Goal: Task Accomplishment & Management: Use online tool/utility

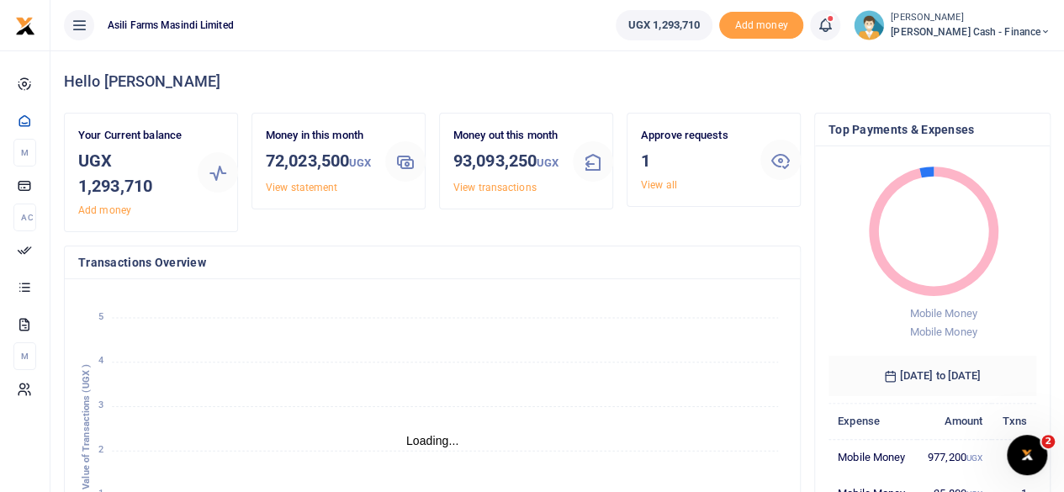
click at [1007, 33] on span "[PERSON_NAME] Cash - Finance" at bounding box center [971, 31] width 160 height 15
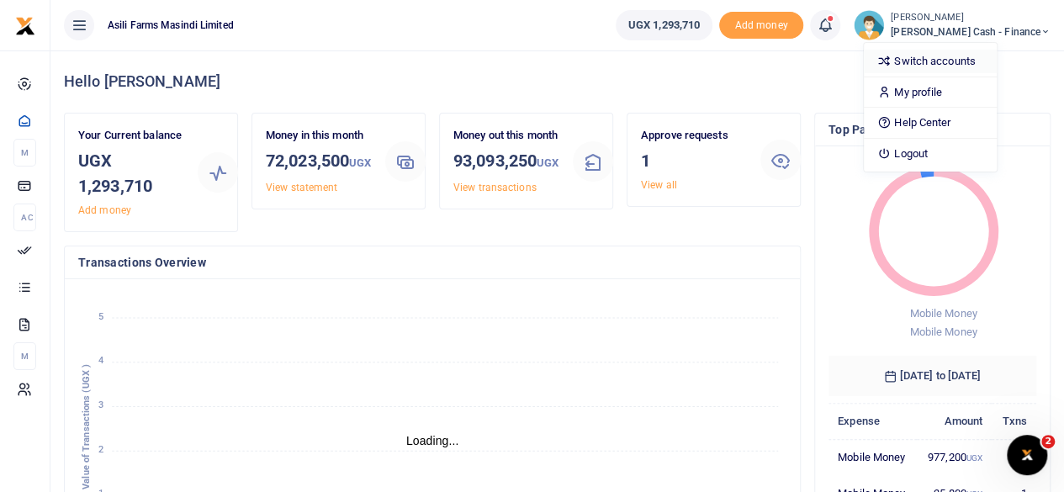
click at [973, 63] on link "Switch accounts" at bounding box center [930, 62] width 133 height 24
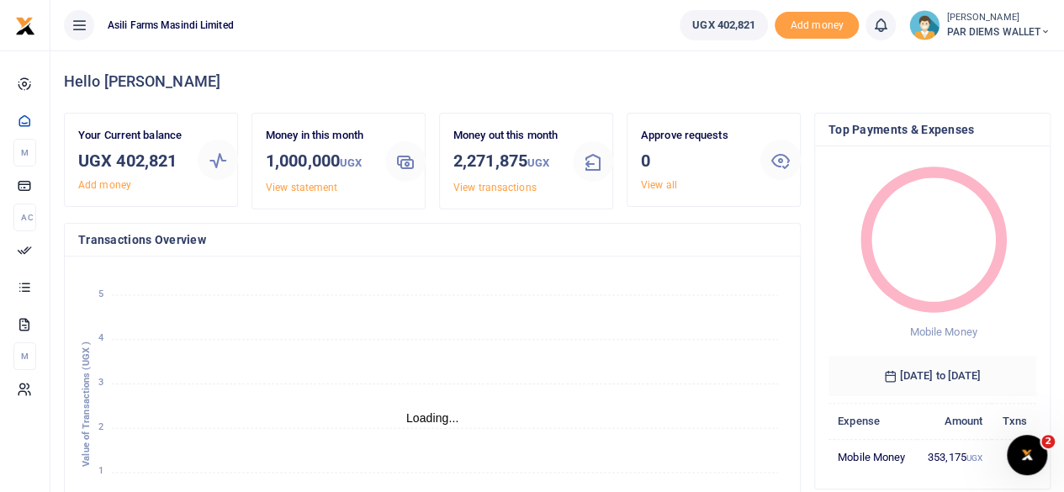
click at [1048, 30] on icon at bounding box center [1046, 32] width 10 height 12
click at [981, 58] on link "Switch accounts" at bounding box center [985, 62] width 133 height 24
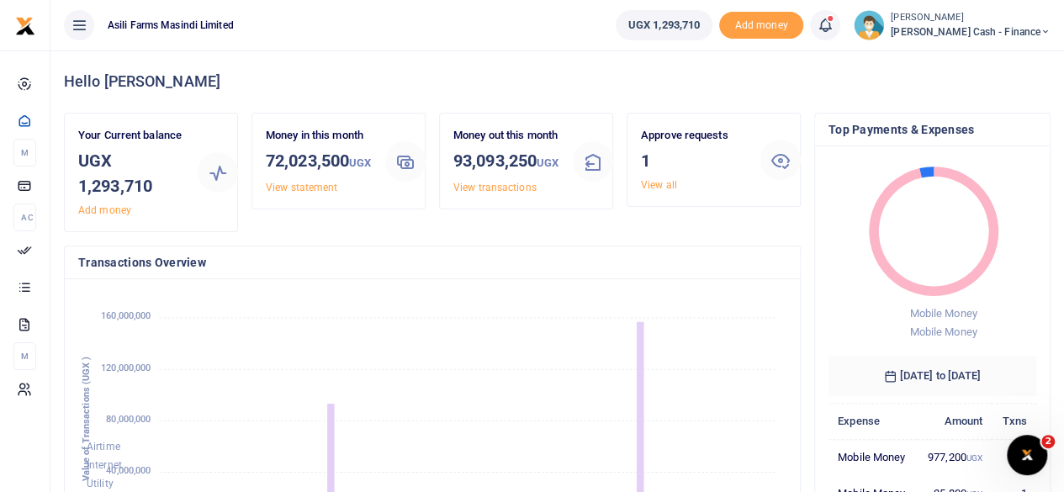
click at [1033, 31] on span "[PERSON_NAME] Cash - Finance" at bounding box center [971, 31] width 160 height 15
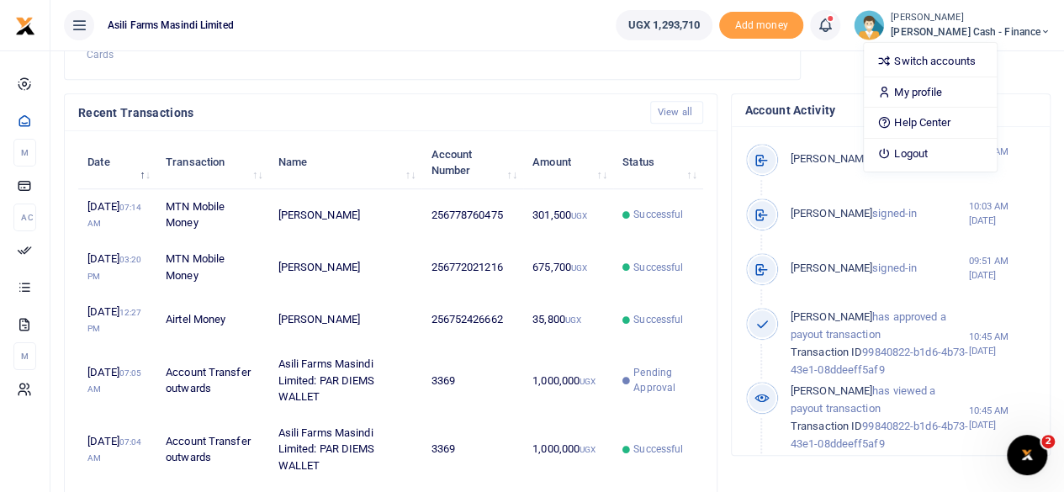
scroll to position [168, 0]
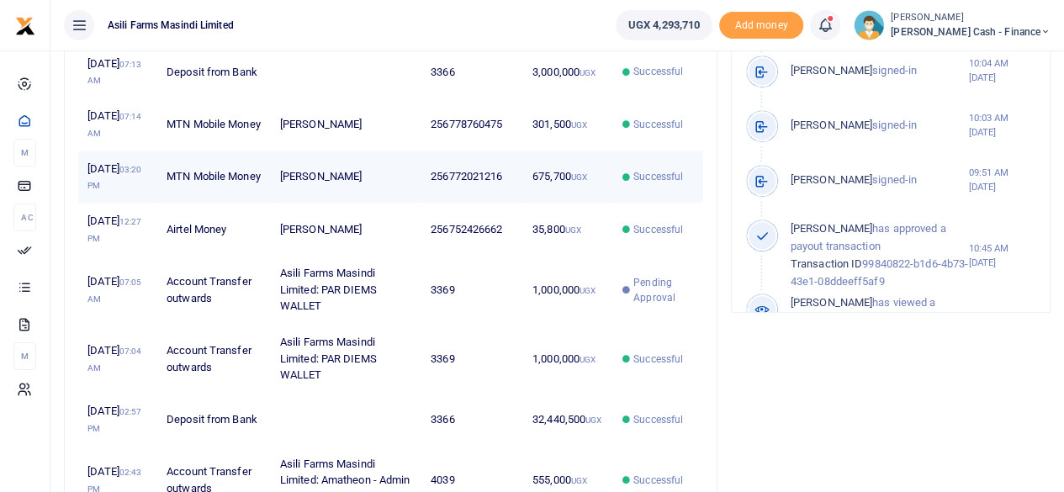
scroll to position [673, 0]
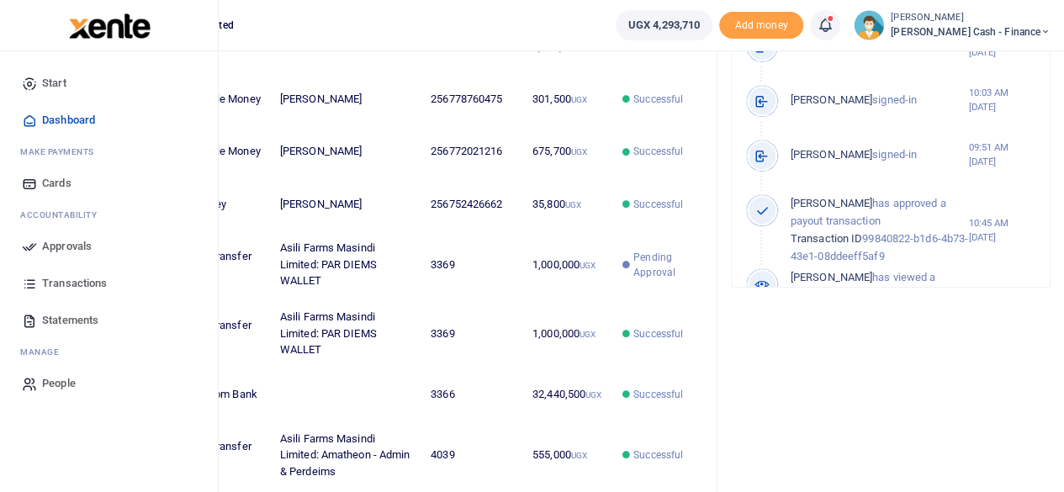
click at [62, 244] on span "Approvals" at bounding box center [67, 246] width 50 height 17
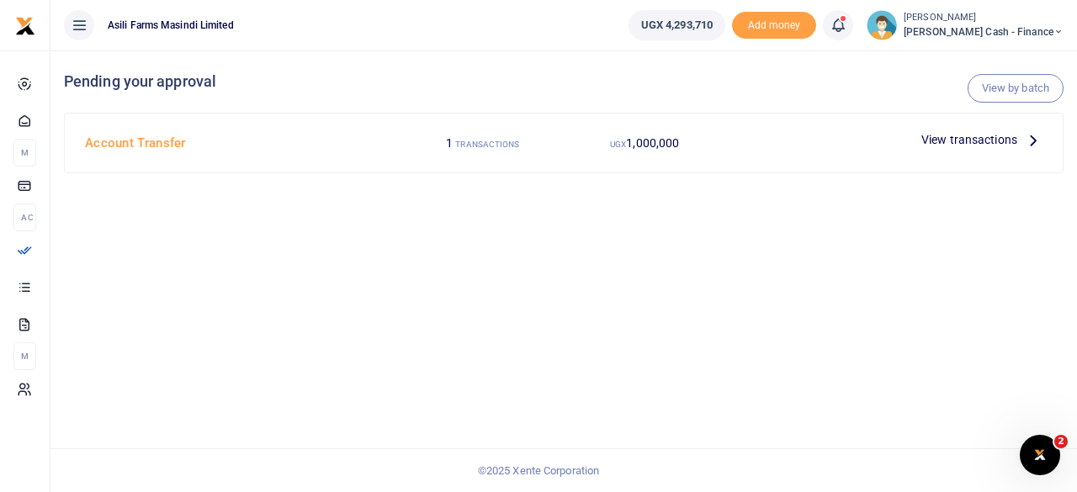
click at [1028, 135] on icon at bounding box center [1033, 139] width 19 height 19
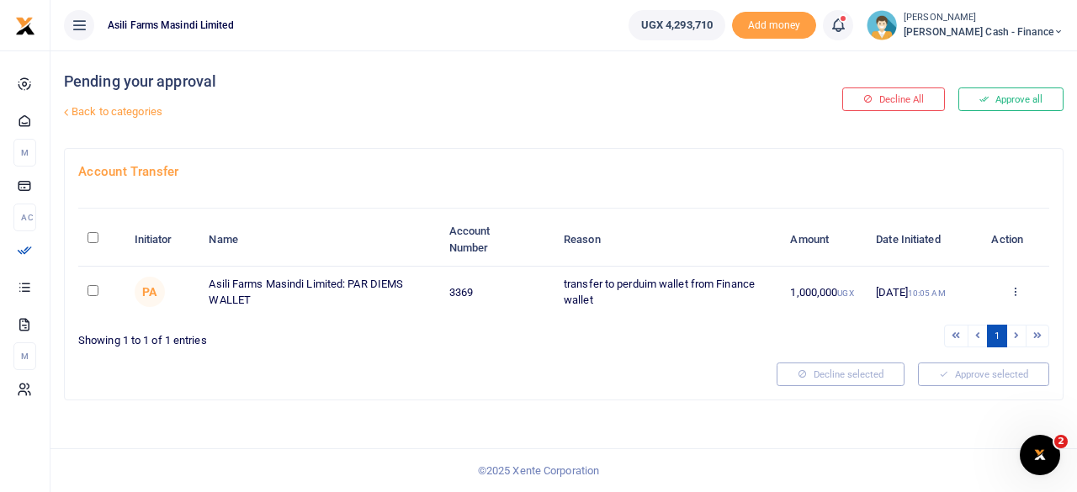
click at [99, 227] on th "\a \a : activate to sort column descending" at bounding box center [101, 240] width 46 height 52
click at [93, 236] on input "\a \a : activate to sort column descending" at bounding box center [93, 237] width 11 height 11
checkbox input "true"
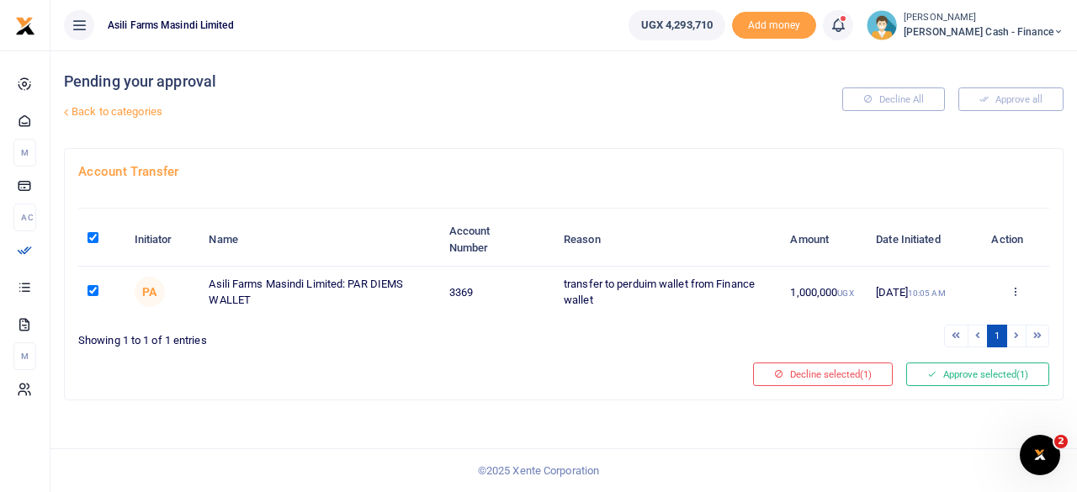
checkbox input "true"
click at [1001, 373] on button "Approve selected (1)" at bounding box center [977, 375] width 143 height 24
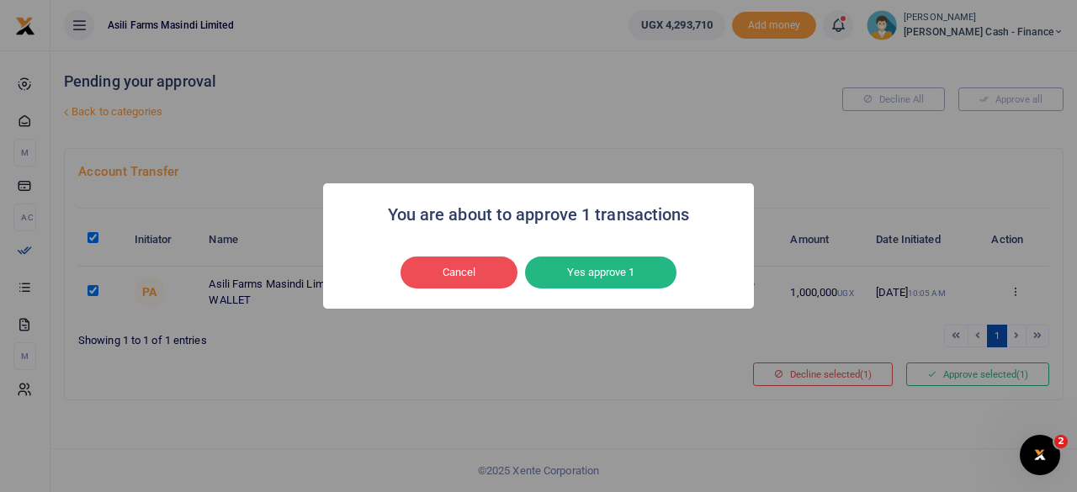
click at [591, 273] on button "Yes approve 1" at bounding box center [600, 273] width 151 height 32
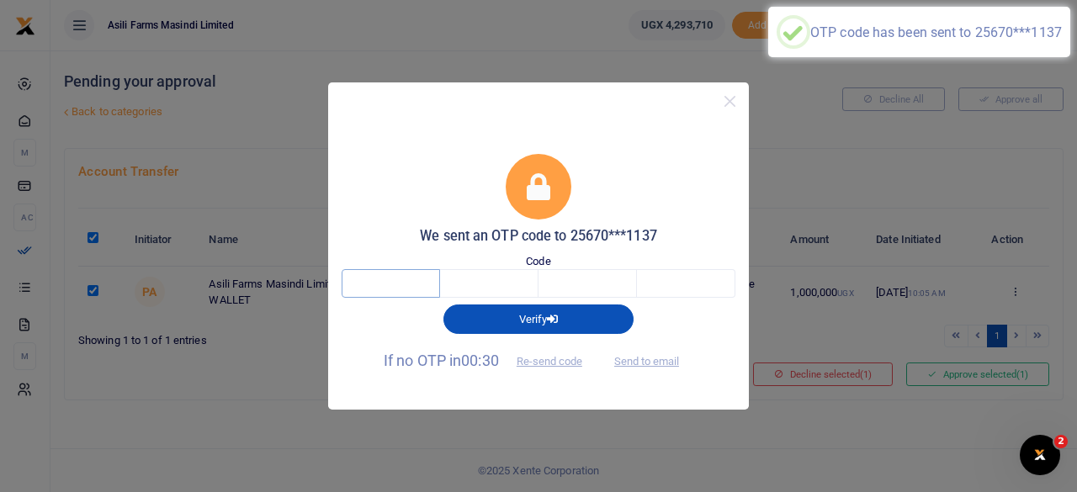
click at [406, 284] on input "text" at bounding box center [391, 283] width 98 height 29
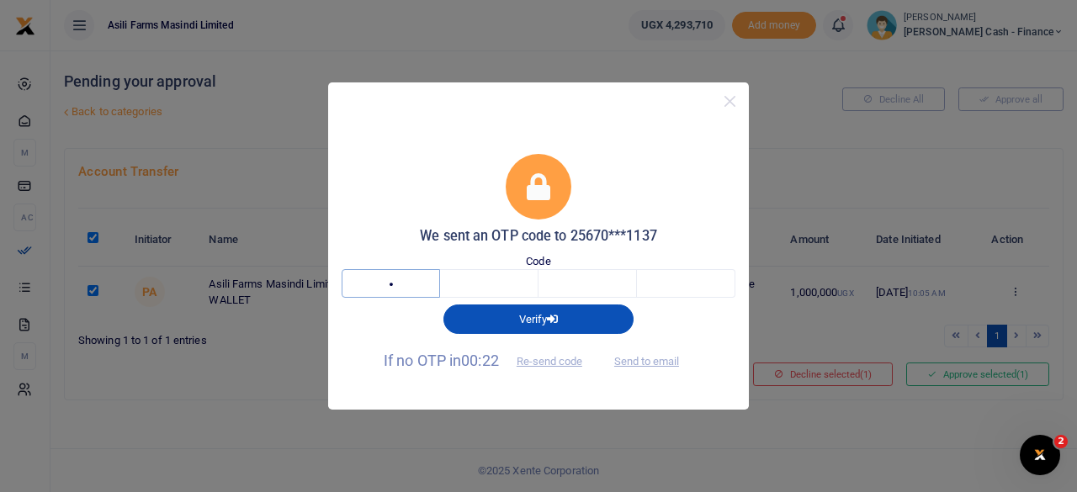
type input "2"
type input "1"
type input "9"
type input "5"
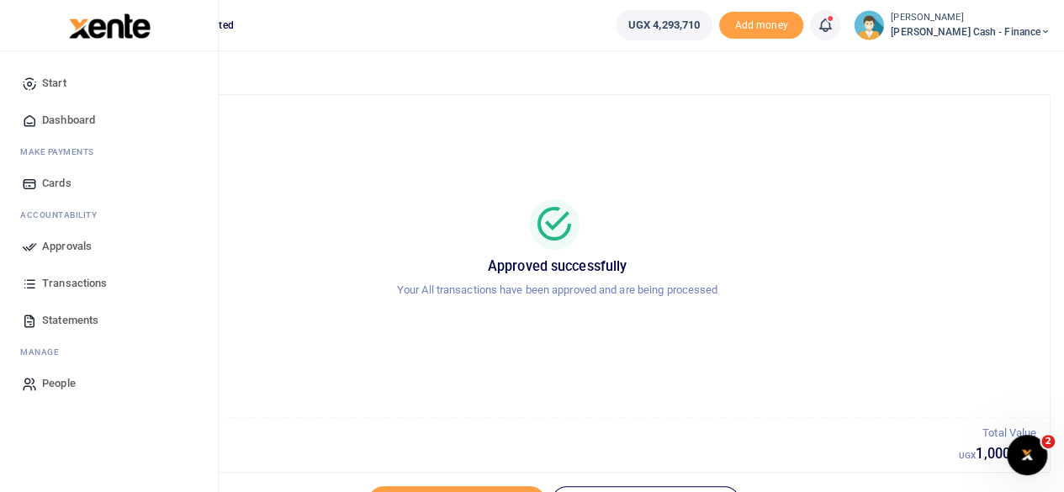
click at [72, 124] on span "Dashboard" at bounding box center [68, 120] width 53 height 17
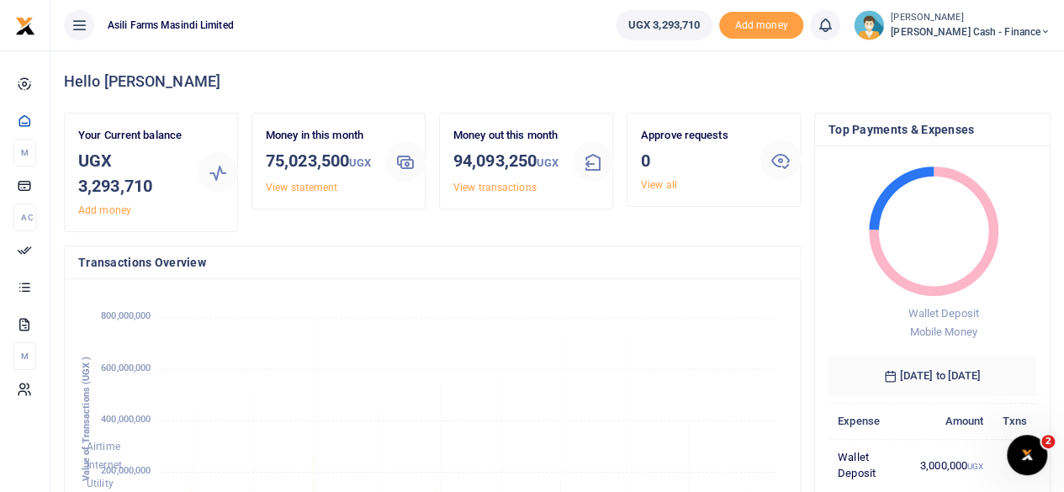
click at [1029, 36] on span "[PERSON_NAME] Cash - Finance" at bounding box center [971, 31] width 160 height 15
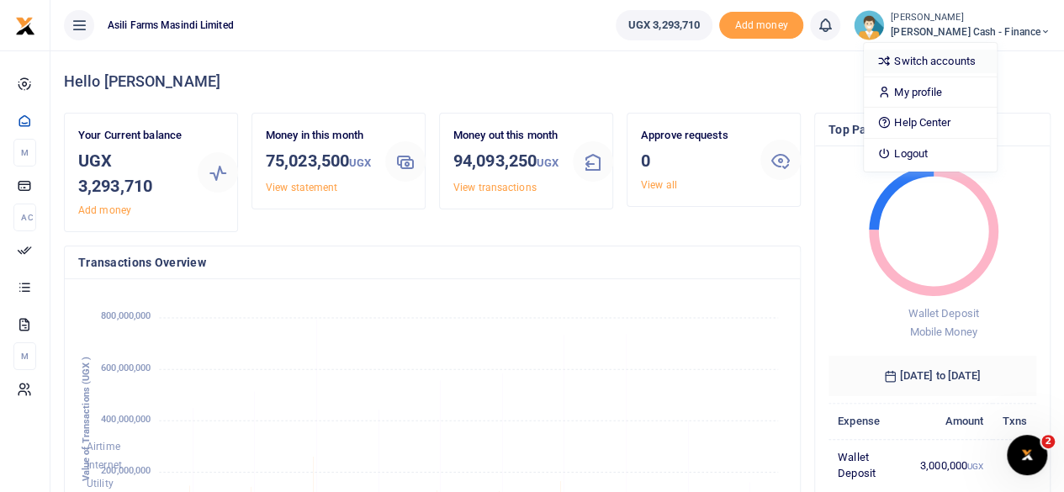
click at [973, 61] on link "Switch accounts" at bounding box center [930, 62] width 133 height 24
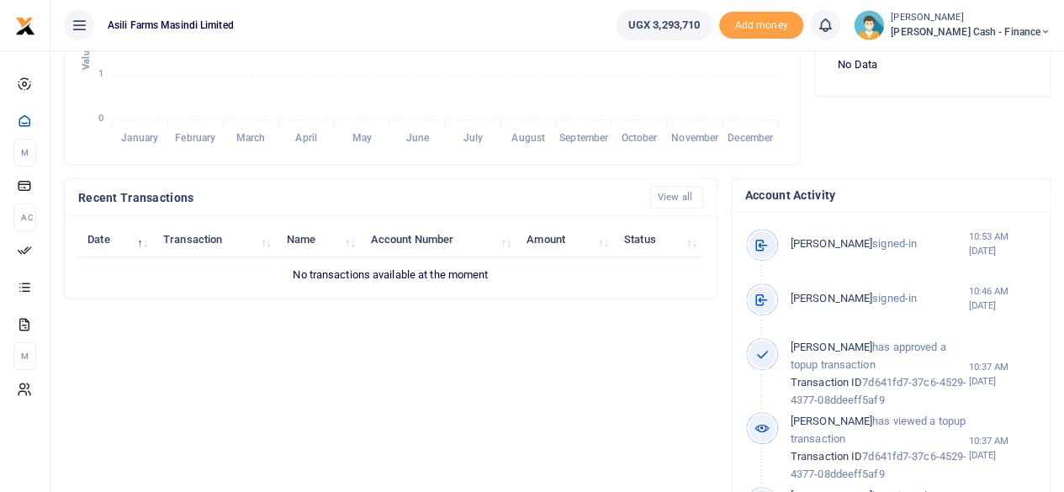
scroll to position [421, 0]
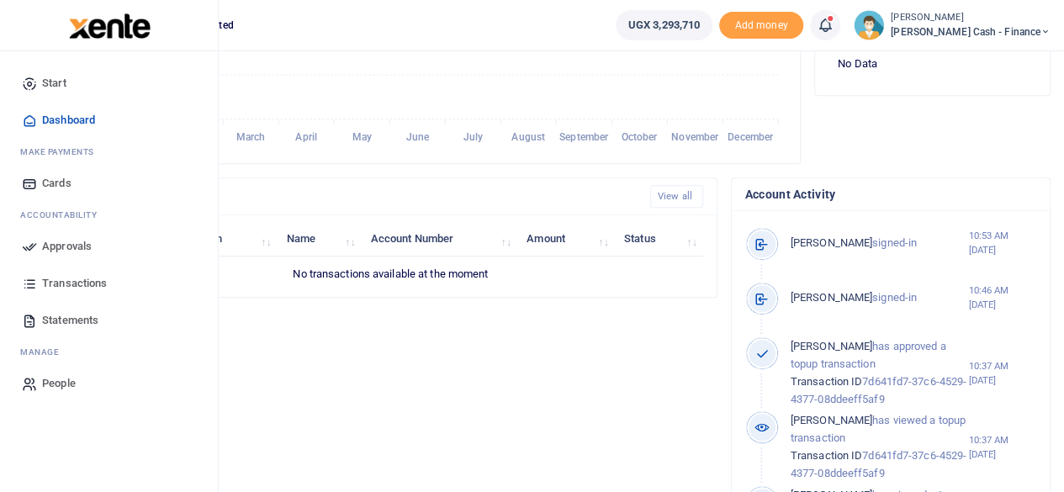
click at [70, 250] on span "Approvals" at bounding box center [67, 246] width 50 height 17
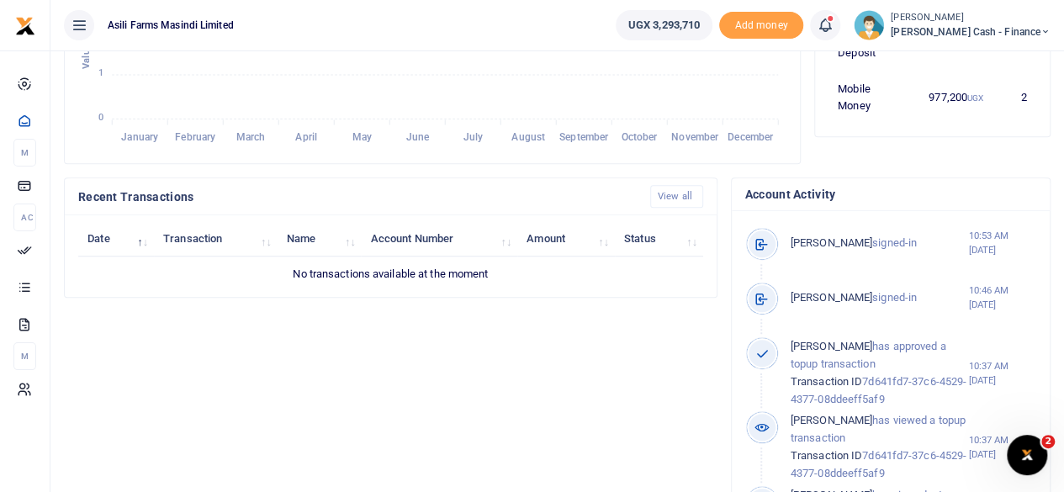
scroll to position [0, 0]
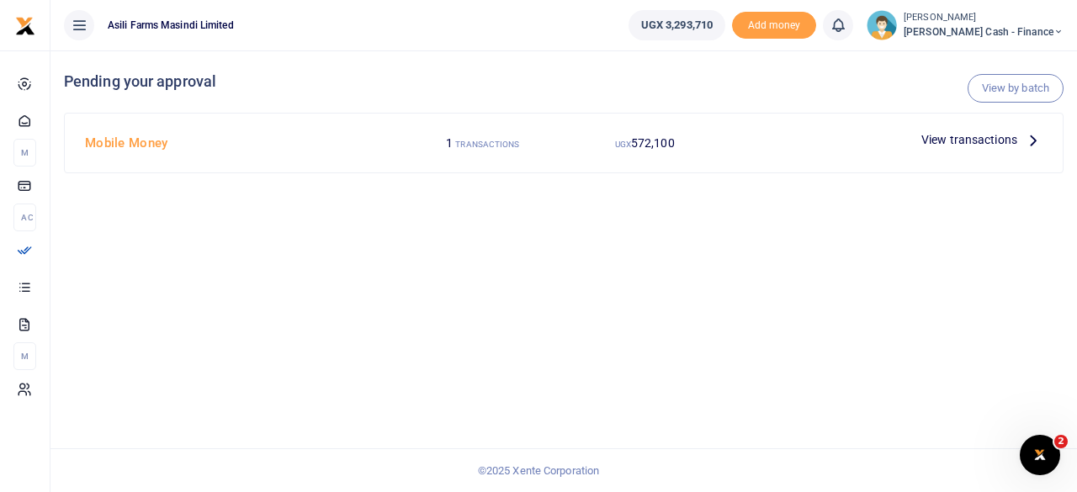
click at [1010, 140] on span "View transactions" at bounding box center [969, 139] width 96 height 19
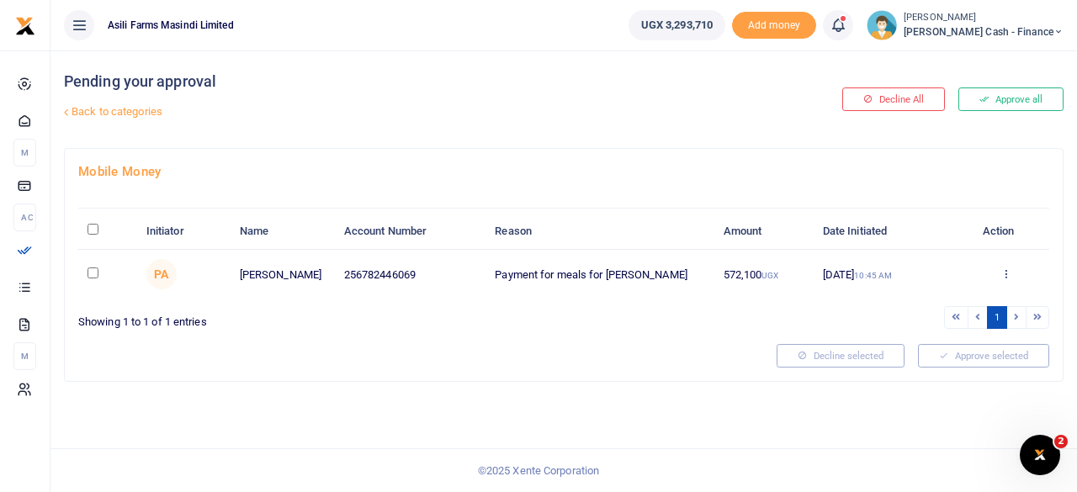
click at [97, 231] on input "\a \a : activate to sort column descending" at bounding box center [93, 229] width 11 height 11
checkbox input "true"
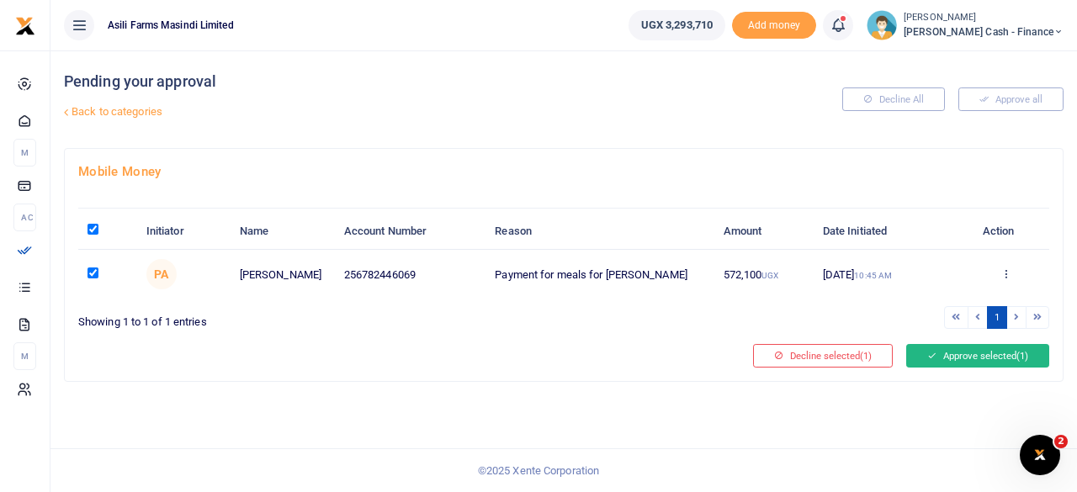
click at [978, 351] on button "Approve selected (1)" at bounding box center [977, 356] width 143 height 24
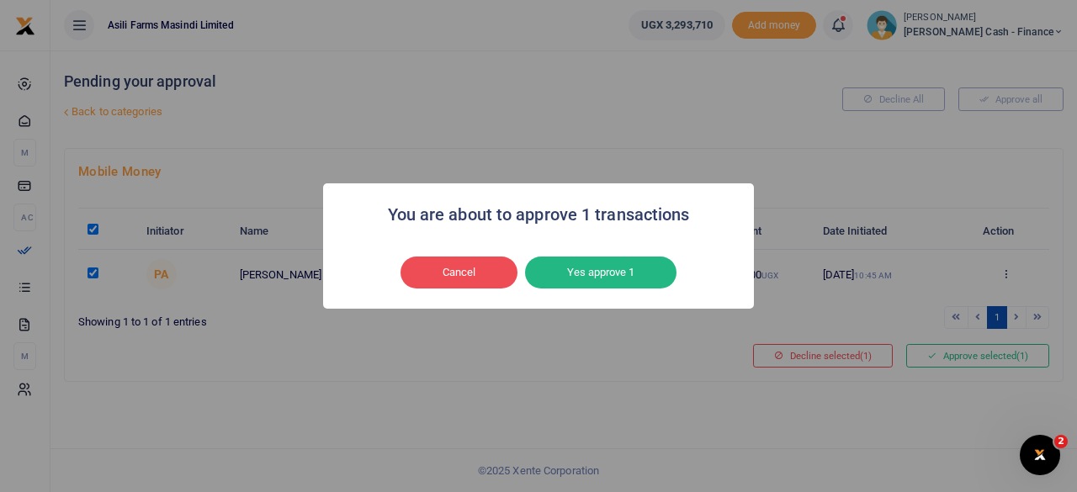
click at [612, 270] on button "Yes approve 1" at bounding box center [600, 273] width 151 height 32
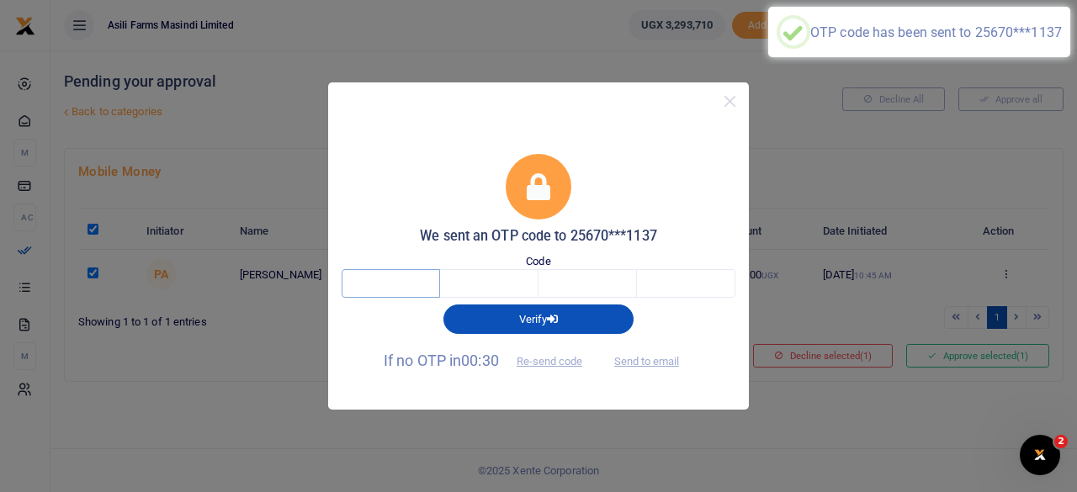
click at [365, 280] on input "text" at bounding box center [391, 283] width 98 height 29
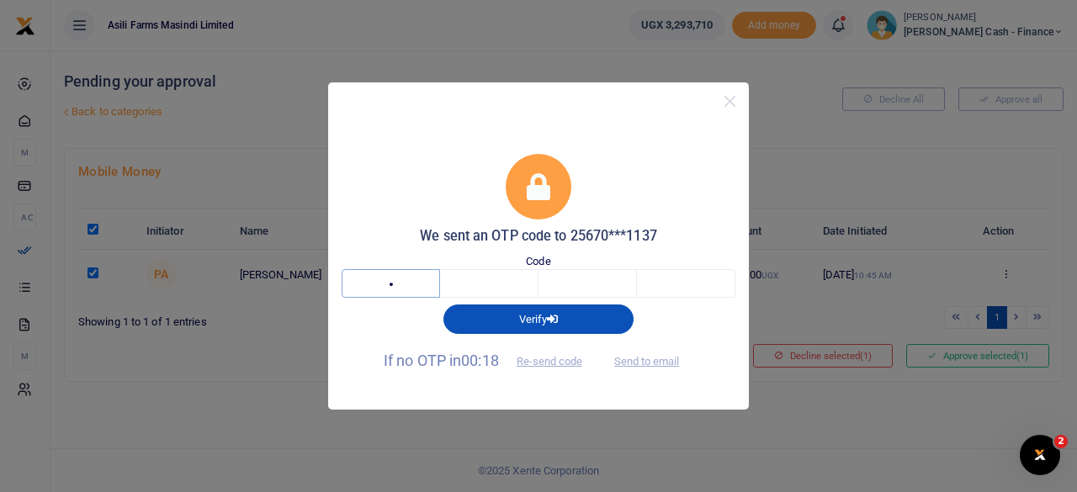
type input "6"
type input "8"
type input "2"
type input "6"
